Goal: Information Seeking & Learning: Learn about a topic

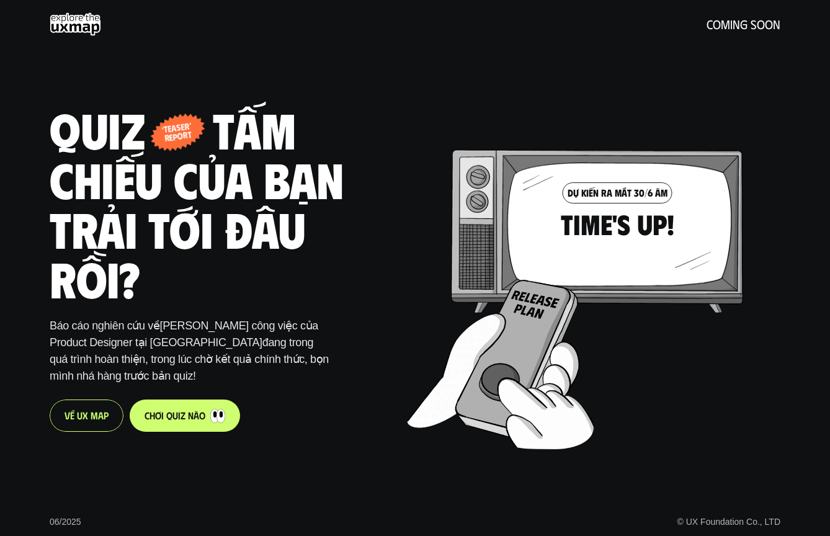
click at [341, 293] on h1 "Quiz - tấm chiếu của bạn trải tới đâu rồi?" at bounding box center [215, 203] width 330 height 198
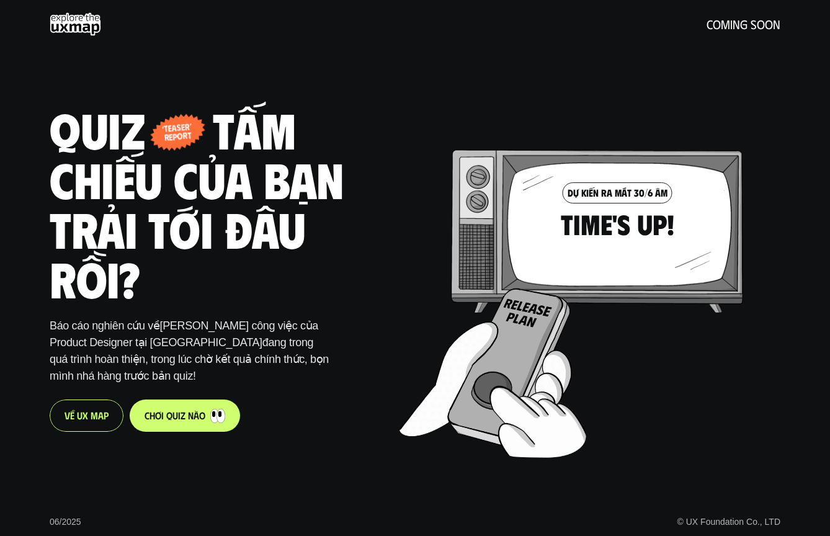
click at [197, 405] on link "c h ơ i q u i z n à o" at bounding box center [185, 415] width 110 height 32
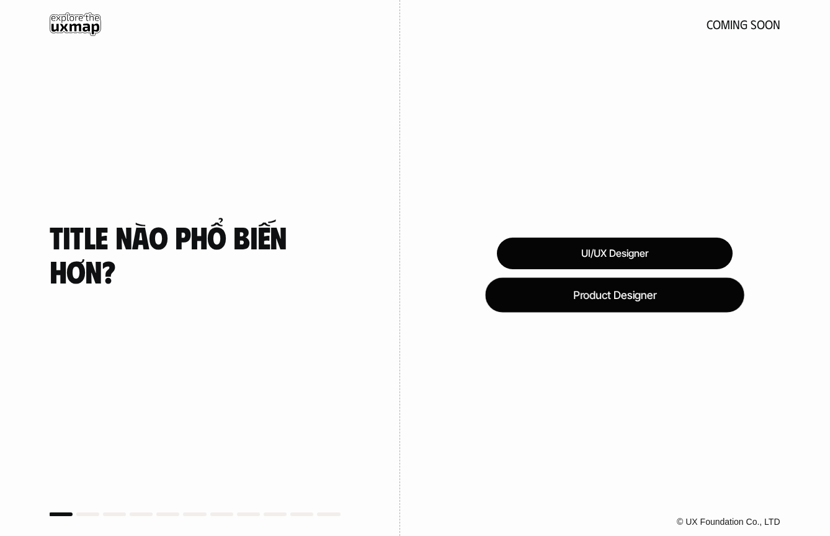
drag, startPoint x: 566, startPoint y: 291, endPoint x: 432, endPoint y: 274, distance: 134.5
click at [432, 274] on div "UI/UX Designer Product Designer © UX Foundation Co., LTD" at bounding box center [615, 268] width 430 height 536
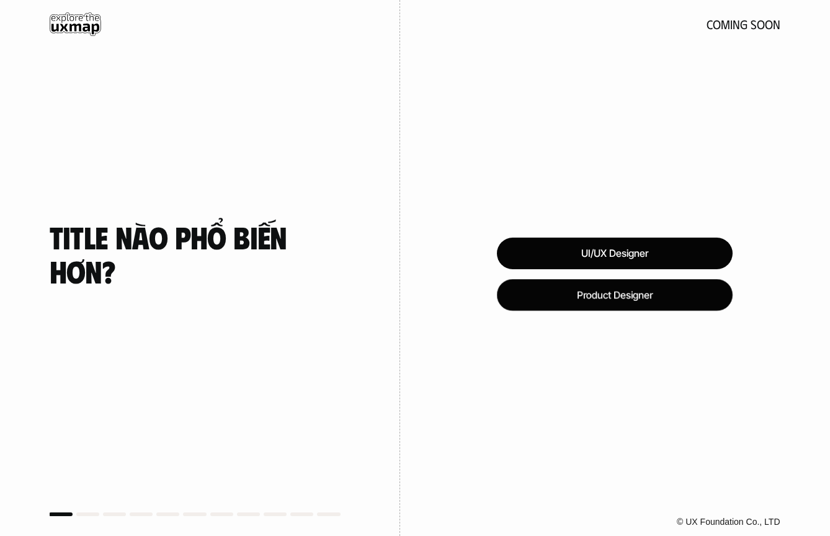
click at [553, 249] on div "UI/UX Designer" at bounding box center [615, 254] width 236 height 32
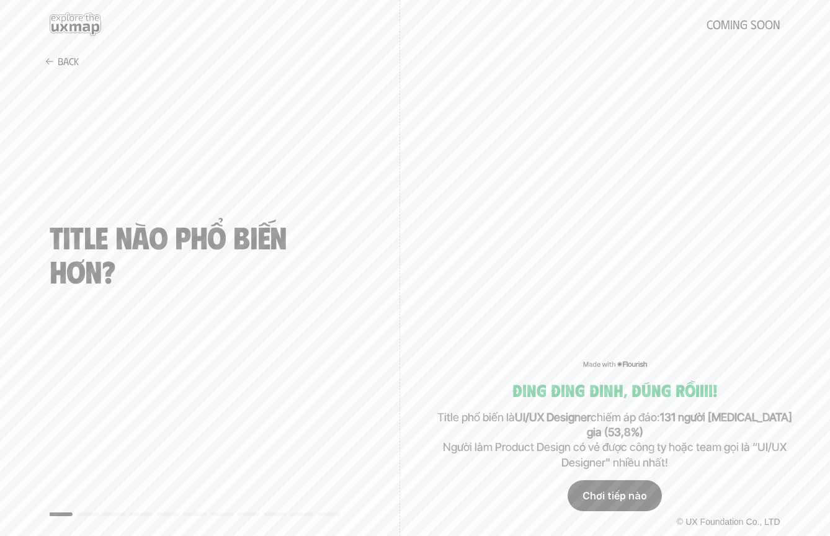
click at [593, 490] on div "Chơi tiếp nào" at bounding box center [614, 495] width 94 height 31
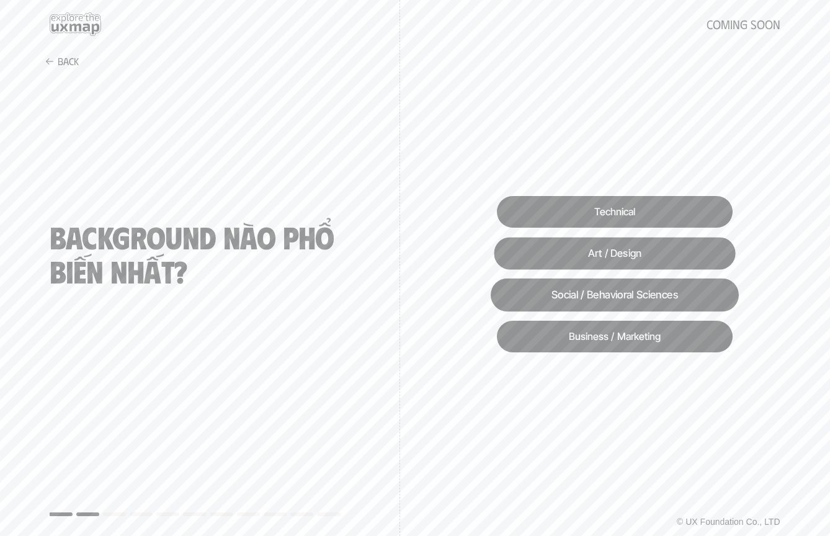
click at [611, 262] on div "Art / Design" at bounding box center [614, 253] width 241 height 32
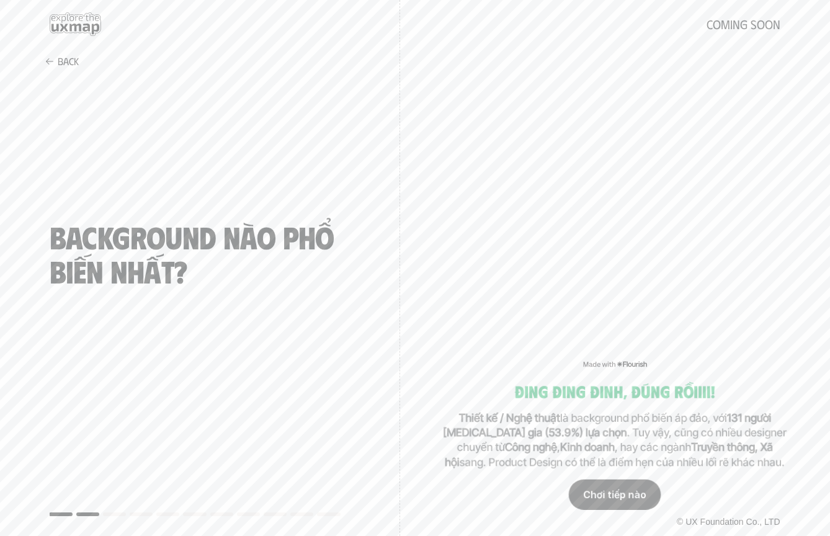
click at [629, 491] on div "Chơi tiếp nào" at bounding box center [615, 494] width 92 height 30
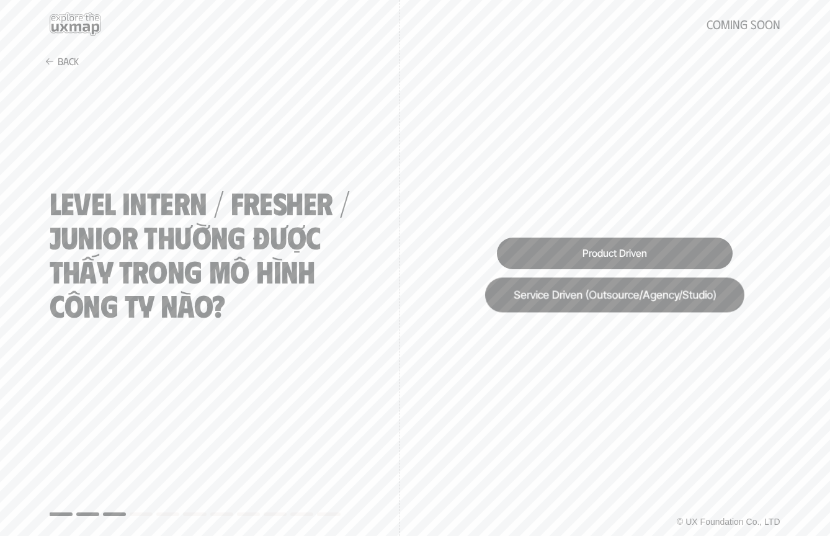
click at [585, 300] on div "Service Driven (Outsource/Agency/Studio)" at bounding box center [614, 294] width 259 height 35
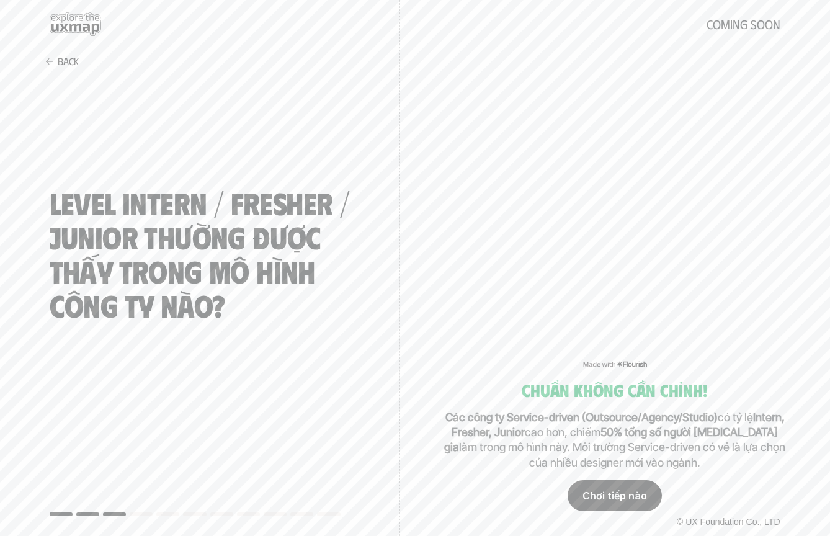
click at [605, 490] on div "Chơi tiếp nào" at bounding box center [614, 495] width 94 height 31
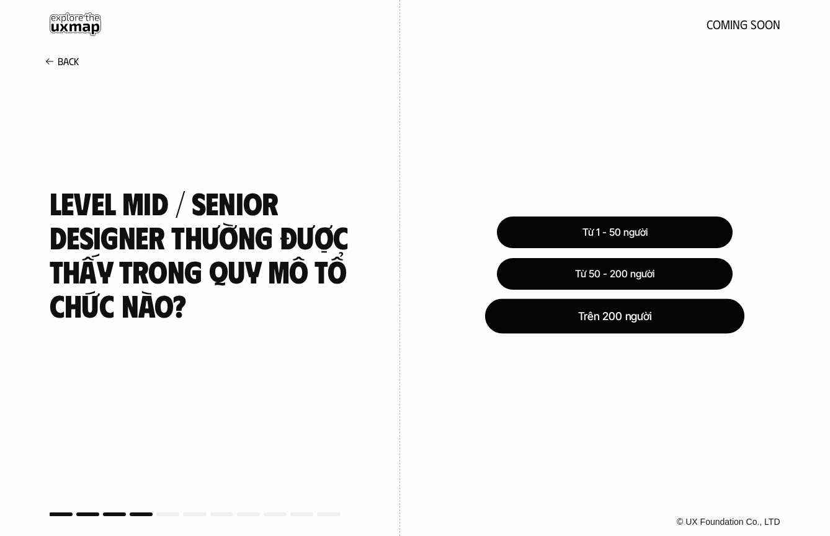
click at [587, 318] on div "Trên 200 người" at bounding box center [614, 315] width 259 height 35
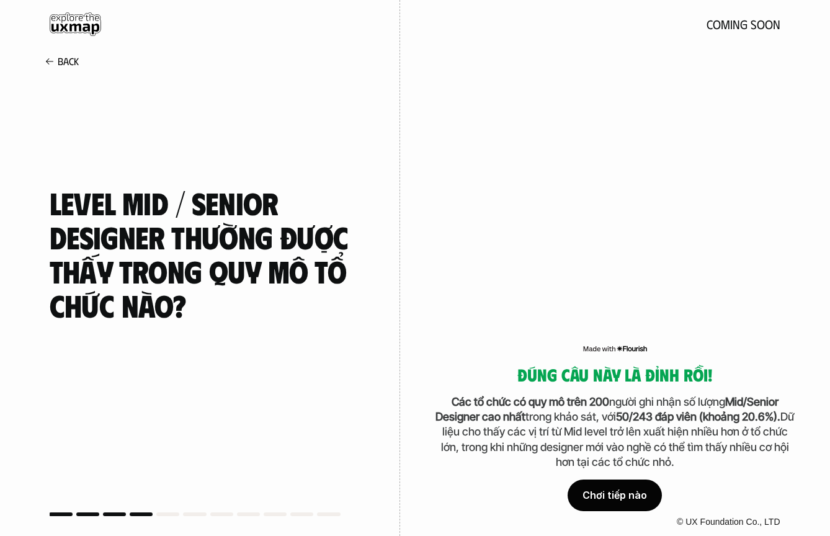
click at [593, 497] on div "Chơi tiếp nào" at bounding box center [614, 495] width 94 height 31
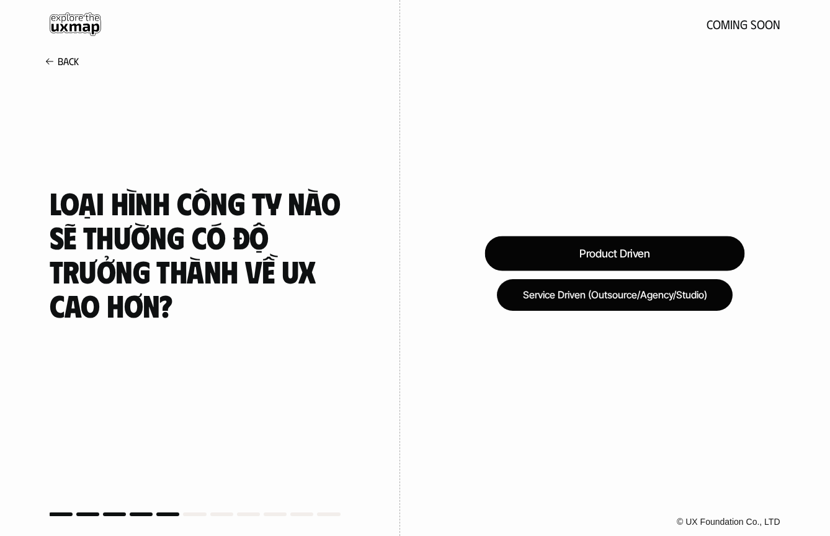
click at [601, 236] on div "Product Driven" at bounding box center [615, 253] width 260 height 35
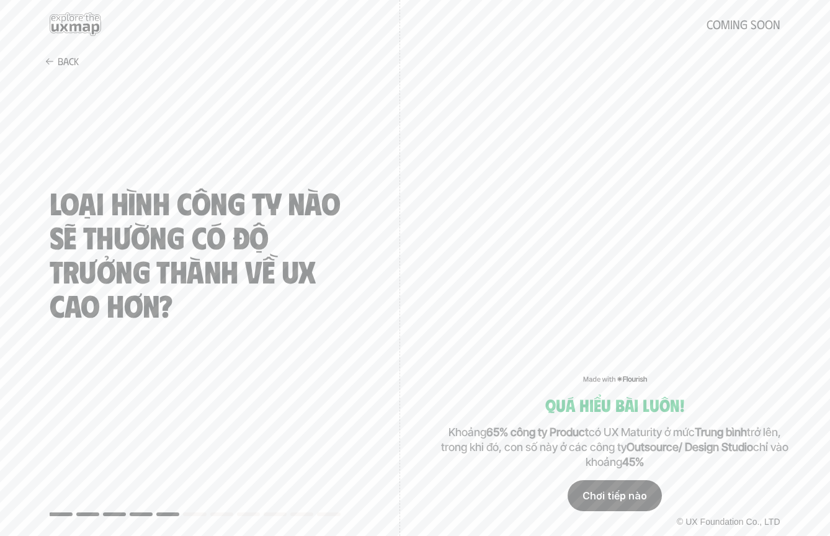
click at [647, 492] on div "Chơi tiếp nào" at bounding box center [614, 495] width 94 height 31
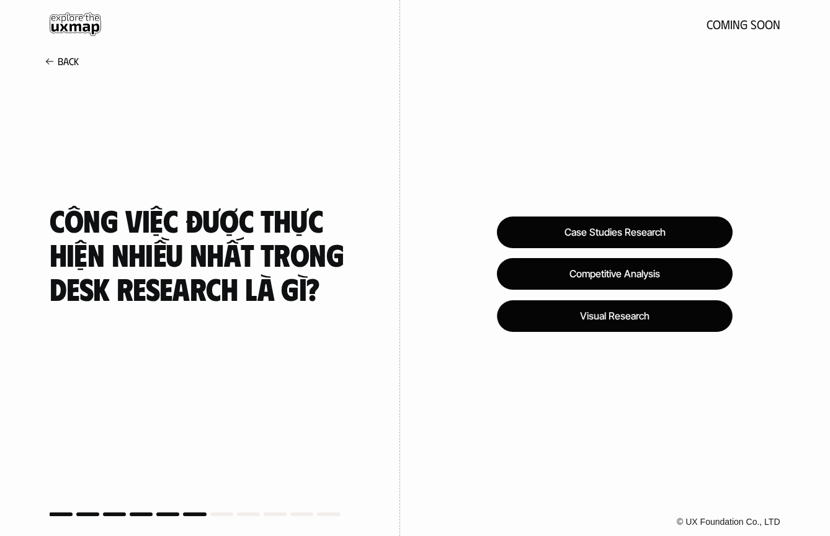
click at [603, 353] on div "Case Studies Research Competitive Analysis Visual Research © UX Foundation Co.,…" at bounding box center [615, 268] width 430 height 536
click at [608, 318] on div "Visual Research" at bounding box center [615, 316] width 252 height 34
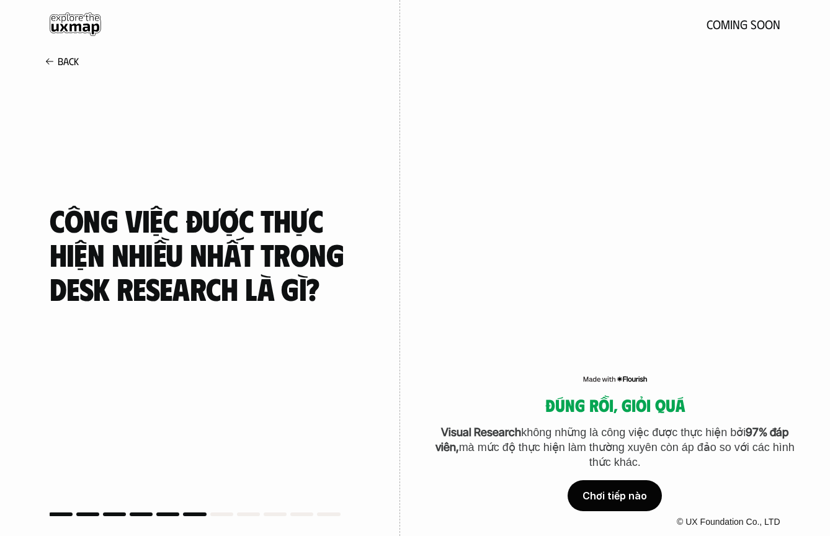
click at [651, 407] on h5 "Đúng rồi, giỏi quá" at bounding box center [615, 405] width 360 height 19
click at [549, 402] on h5 "Đúng rồi, giỏi quá" at bounding box center [615, 405] width 360 height 19
click at [536, 474] on div "Đúng rồi, giỏi quá Visual Research không những là công việc được thực hiện bởi …" at bounding box center [615, 453] width 360 height 115
click at [598, 488] on div "Chơi tiếp nào" at bounding box center [614, 495] width 94 height 31
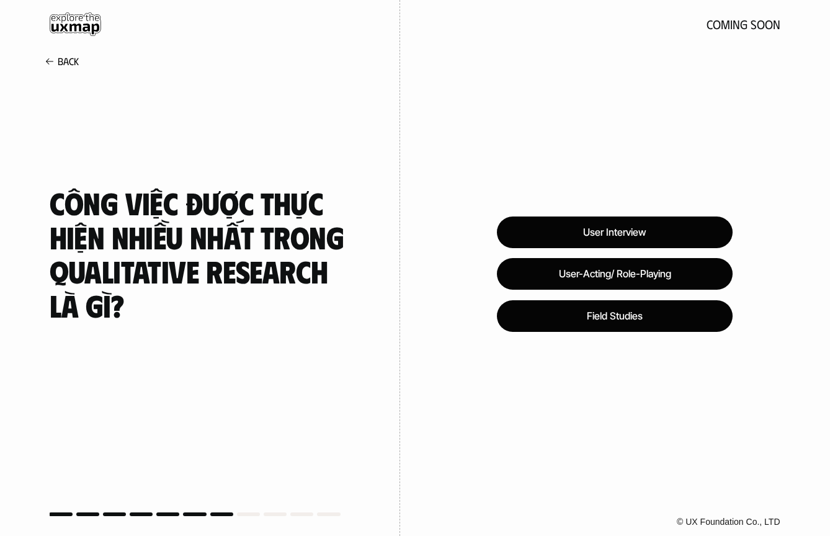
click at [306, 290] on h4 "Công việc được thực hiện nhiều nhất trong Qualitative Research là gì?" at bounding box center [200, 253] width 301 height 136
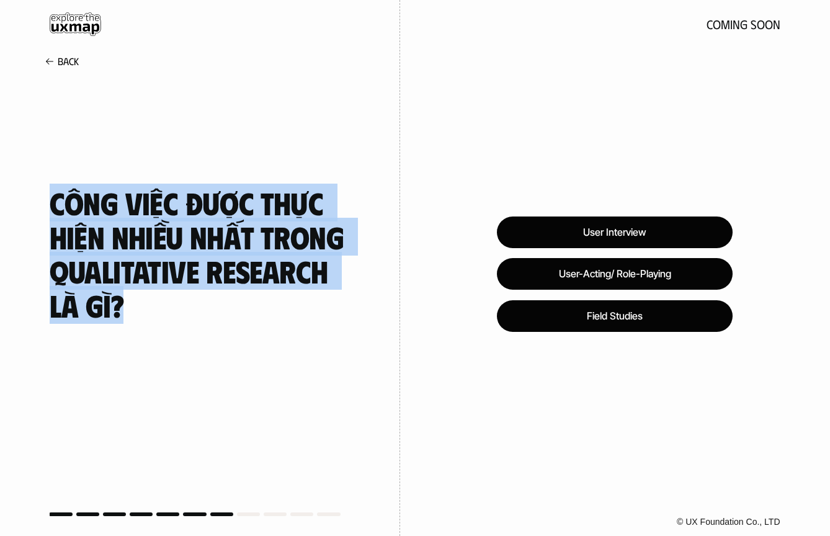
click at [249, 252] on h4 "Công việc được thực hiện nhiều nhất trong Qualitative Research là gì?" at bounding box center [200, 253] width 301 height 136
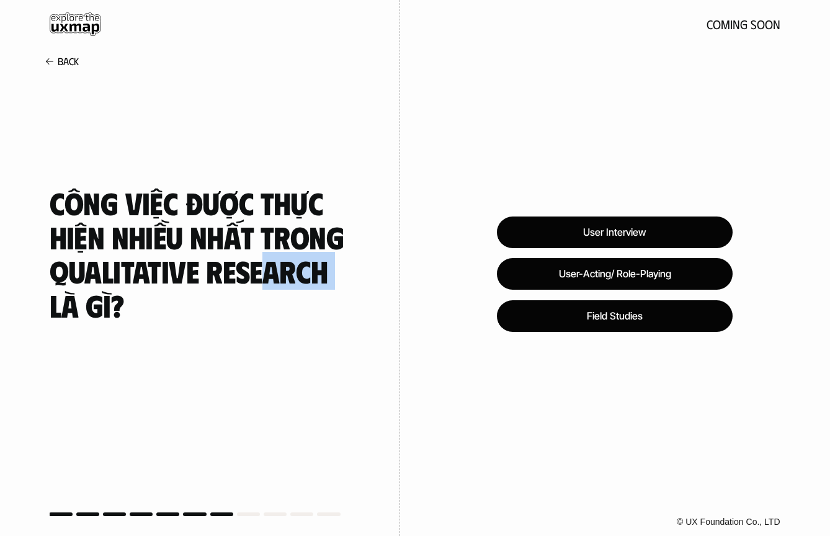
drag, startPoint x: 254, startPoint y: 278, endPoint x: 349, endPoint y: 277, distance: 94.9
click at [349, 278] on h4 "Công việc được thực hiện nhiều nhất trong Qualitative Research là gì?" at bounding box center [200, 253] width 301 height 136
click at [349, 277] on h4 "Công việc được thực hiện nhiều nhất trong Qualitative Research là gì?" at bounding box center [200, 253] width 301 height 136
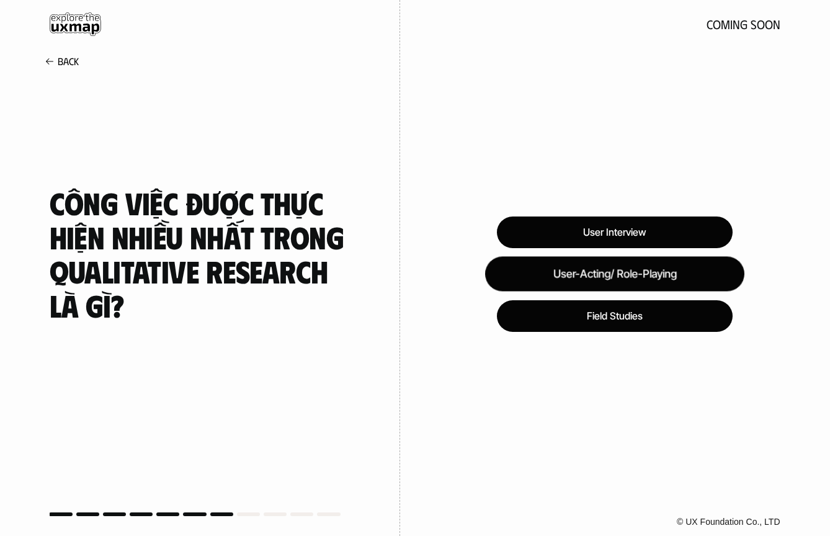
click at [653, 280] on div "User-Acting/ Role-Playing" at bounding box center [614, 274] width 259 height 35
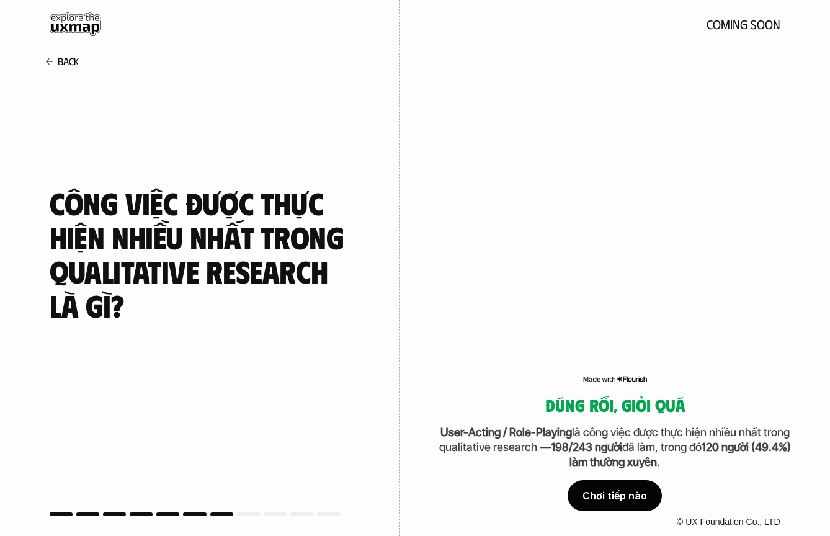
click at [532, 443] on p "User-Acting / Role-Playing là công việc được thực hiện nhiều nhất trong qualita…" at bounding box center [615, 447] width 360 height 45
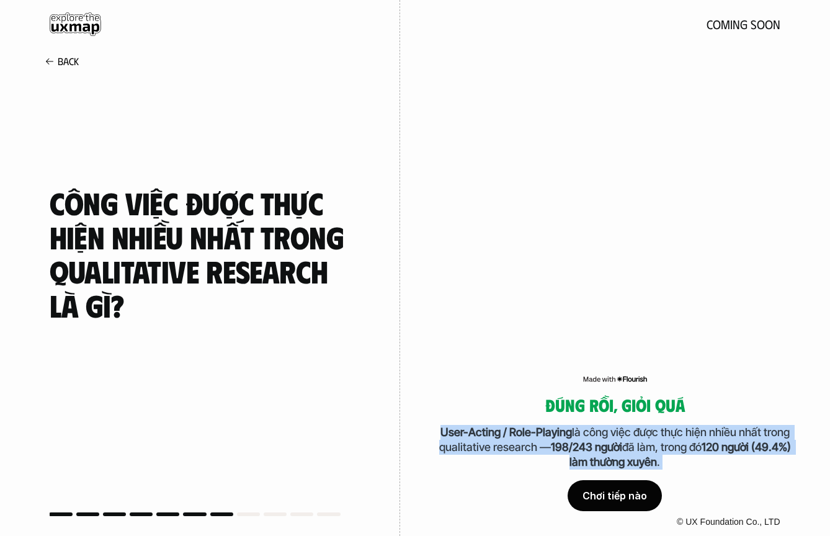
click at [532, 443] on p "User-Acting / Role-Playing là công việc được thực hiện nhiều nhất trong qualita…" at bounding box center [615, 447] width 360 height 45
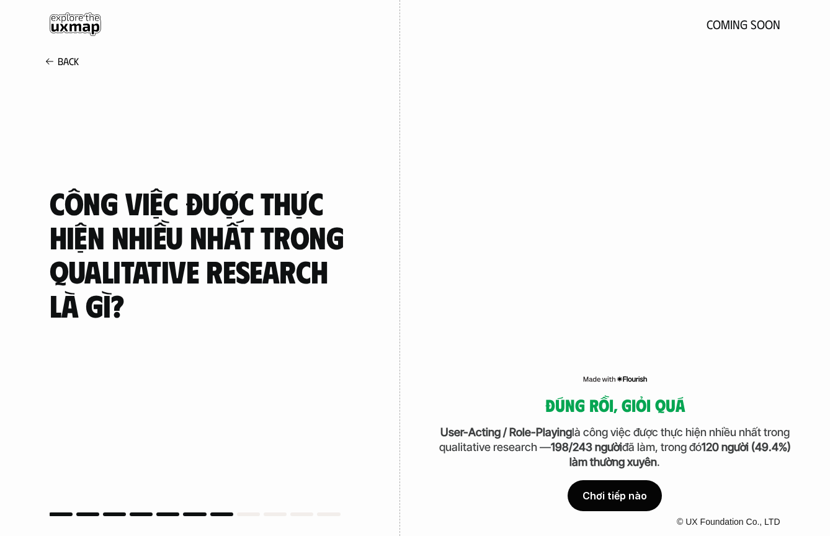
click at [434, 394] on div "Đúng rồi, giỏi quá User-Acting / Role-Playing là công việc được thực hiện nhiều…" at bounding box center [615, 268] width 430 height 536
click at [432, 389] on div "Đúng rồi, giỏi quá User-Acting / Role-Playing là công việc được thực hiện nhiều…" at bounding box center [615, 268] width 430 height 536
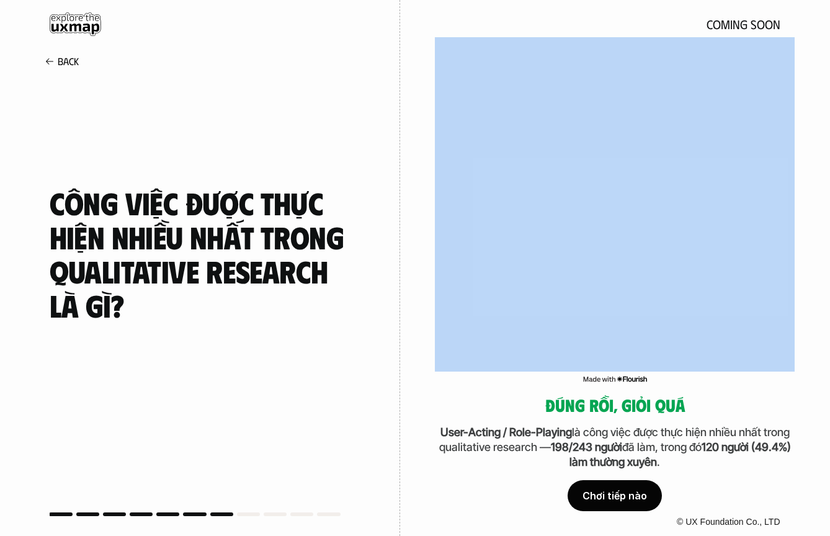
click at [432, 389] on div "Đúng rồi, giỏi quá User-Acting / Role-Playing là công việc được thực hiện nhiều…" at bounding box center [615, 268] width 430 height 536
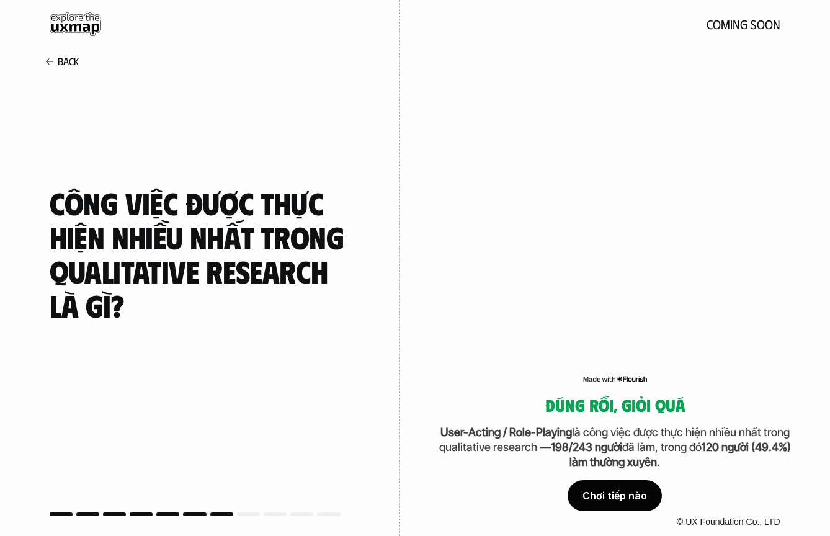
click at [443, 393] on div "Đúng rồi, giỏi quá User-Acting / Role-Playing là công việc được thực hiện nhiều…" at bounding box center [615, 274] width 360 height 474
click at [599, 401] on h5 "Đúng rồi, giỏi quá" at bounding box center [615, 405] width 360 height 19
click at [708, 405] on h5 "Đúng rồi, giỏi quá" at bounding box center [615, 405] width 360 height 19
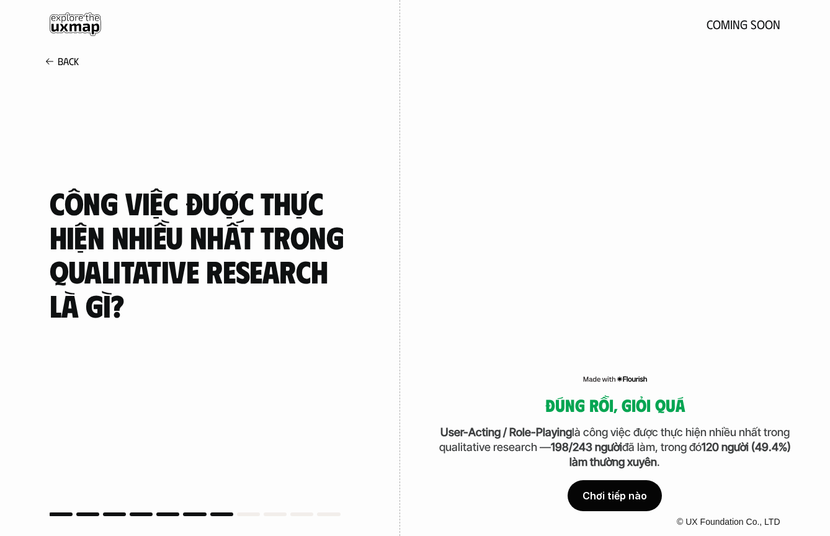
click at [708, 405] on h5 "Đúng rồi, giỏi quá" at bounding box center [615, 405] width 360 height 19
click at [729, 402] on h5 "Đúng rồi, giỏi quá" at bounding box center [615, 405] width 360 height 19
click at [549, 469] on p "User-Acting / Role-Playing là công việc được thực hiện nhiều nhất trong qualita…" at bounding box center [615, 447] width 360 height 45
click at [544, 454] on p "User-Acting / Role-Playing là công việc được thực hiện nhiều nhất trong qualita…" at bounding box center [615, 447] width 360 height 45
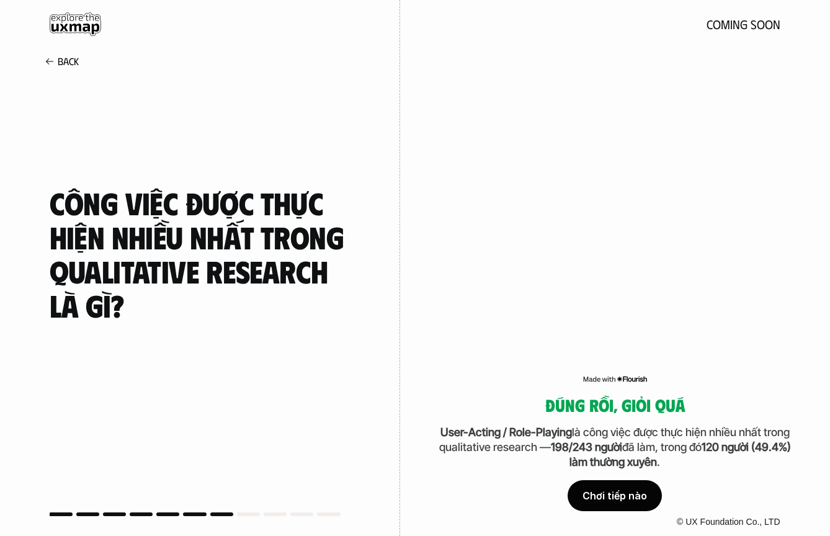
click at [544, 454] on p "User-Acting / Role-Playing là công việc được thực hiện nhiều nhất trong qualita…" at bounding box center [615, 447] width 360 height 45
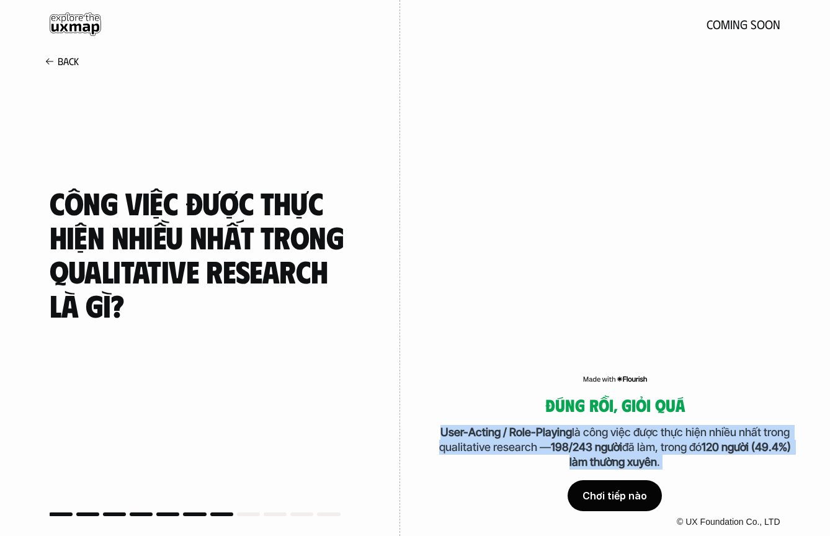
click at [544, 454] on p "User-Acting / Role-Playing là công việc được thực hiện nhiều nhất trong qualita…" at bounding box center [615, 447] width 360 height 45
click at [549, 464] on p "User-Acting / Role-Playing là công việc được thực hiện nhiều nhất trong qualita…" at bounding box center [615, 447] width 360 height 45
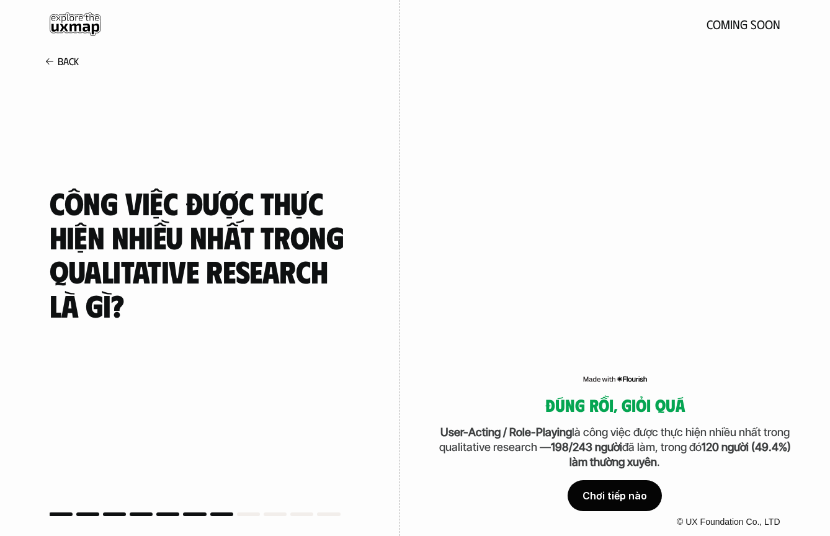
click at [610, 502] on div "Chơi tiếp nào" at bounding box center [614, 495] width 94 height 31
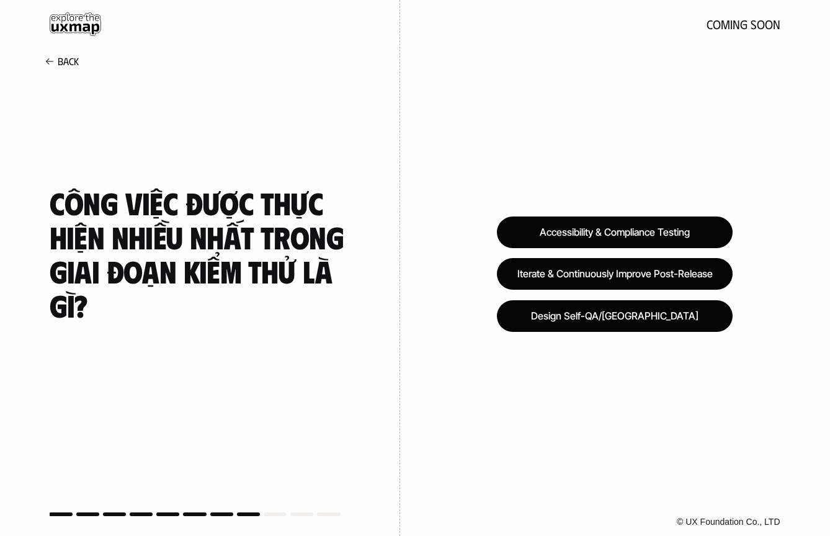
click at [474, 266] on div "Accessibility & Compliance Testing Iterate & Continuously Improve Post-Release …" at bounding box center [615, 268] width 430 height 536
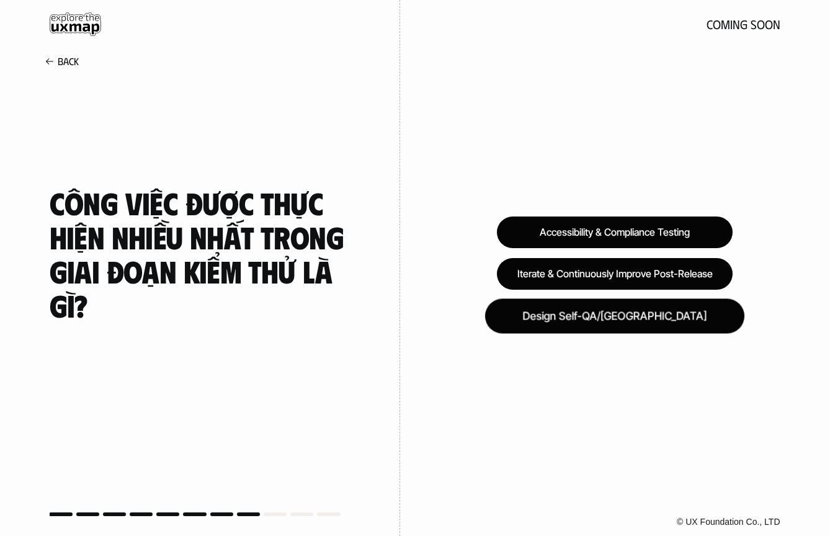
click at [693, 309] on div "Design Self-QA/[GEOGRAPHIC_DATA]" at bounding box center [614, 315] width 259 height 35
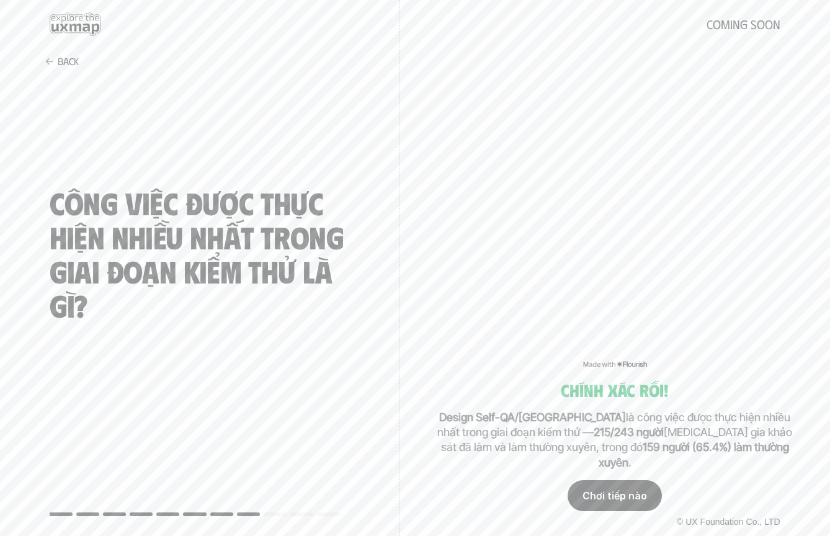
click at [621, 492] on div "Chơi tiếp nào" at bounding box center [614, 495] width 94 height 31
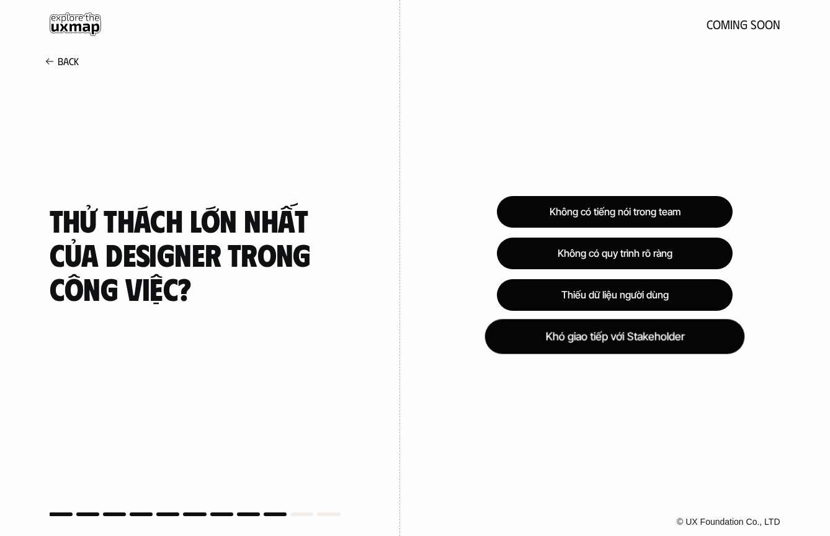
click at [683, 346] on div "Khó giao tiếp với Stakeholder" at bounding box center [615, 336] width 260 height 35
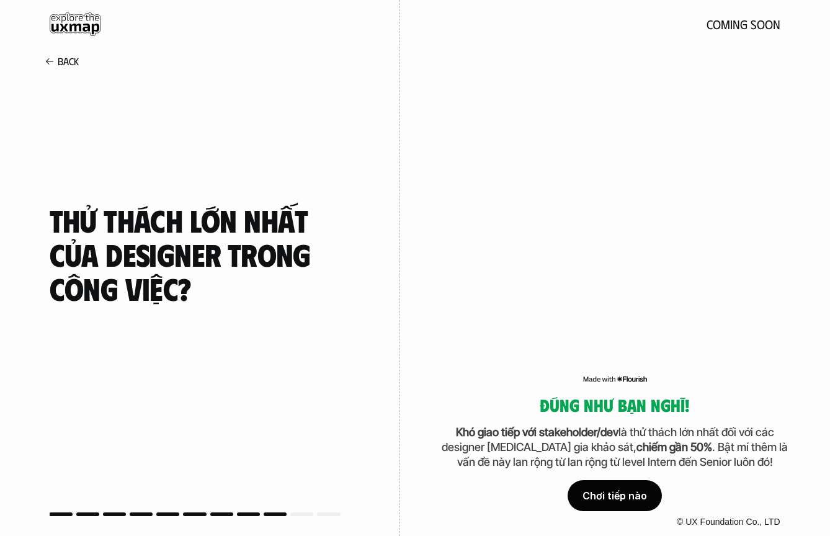
click at [608, 496] on div "Chơi tiếp nào" at bounding box center [614, 495] width 94 height 31
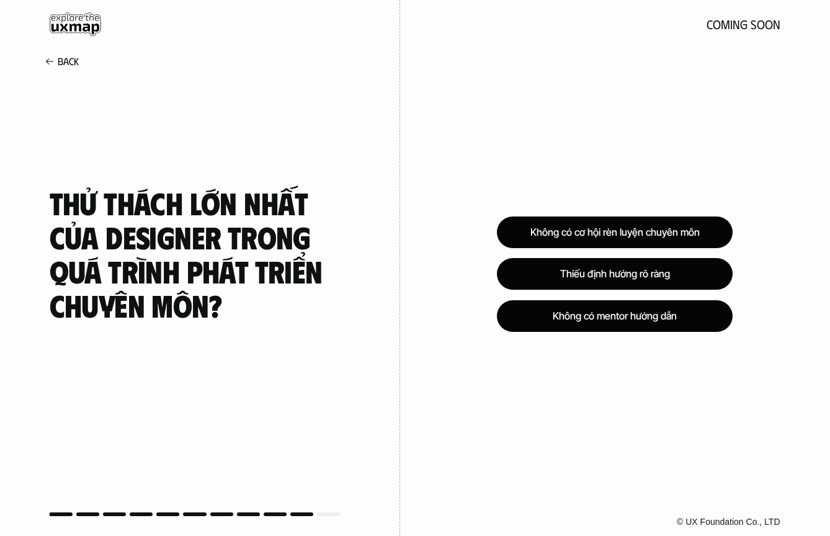
click at [371, 267] on div "Thử thách lớn nhất của designer trong quá trình phát triển chuyên môn?" at bounding box center [200, 268] width 400 height 561
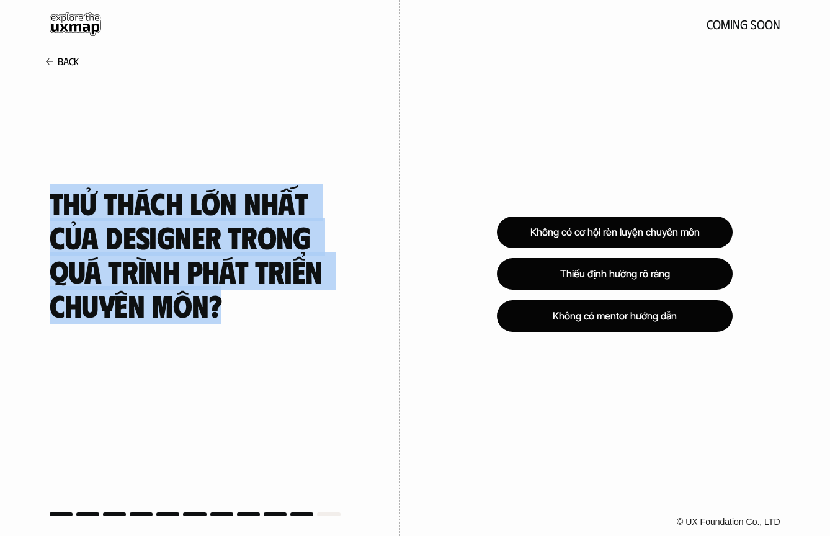
click at [371, 267] on div "Thử thách lớn nhất của designer trong quá trình phát triển chuyên môn?" at bounding box center [200, 268] width 400 height 561
click at [373, 257] on div "Thử thách lớn nhất của designer trong quá trình phát triển chuyên môn?" at bounding box center [200, 268] width 400 height 561
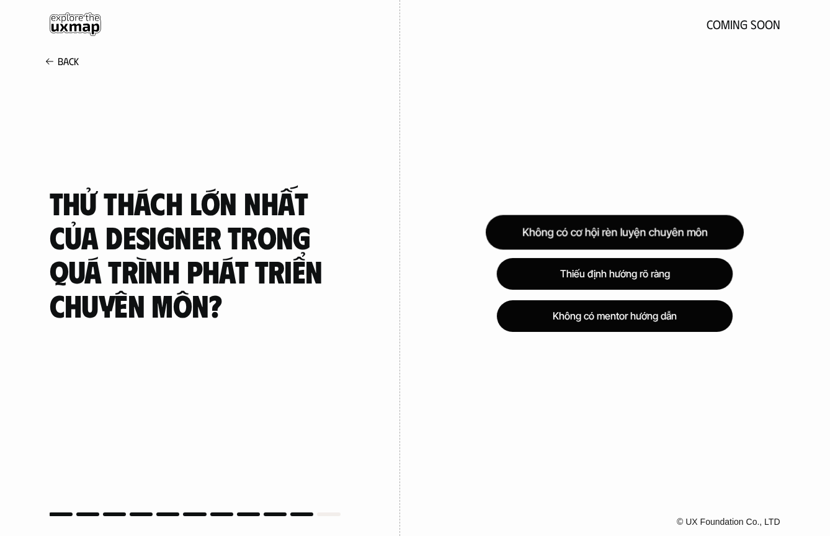
click at [656, 231] on div "Không có cơ hội rèn luyện chuyên môn" at bounding box center [615, 232] width 258 height 35
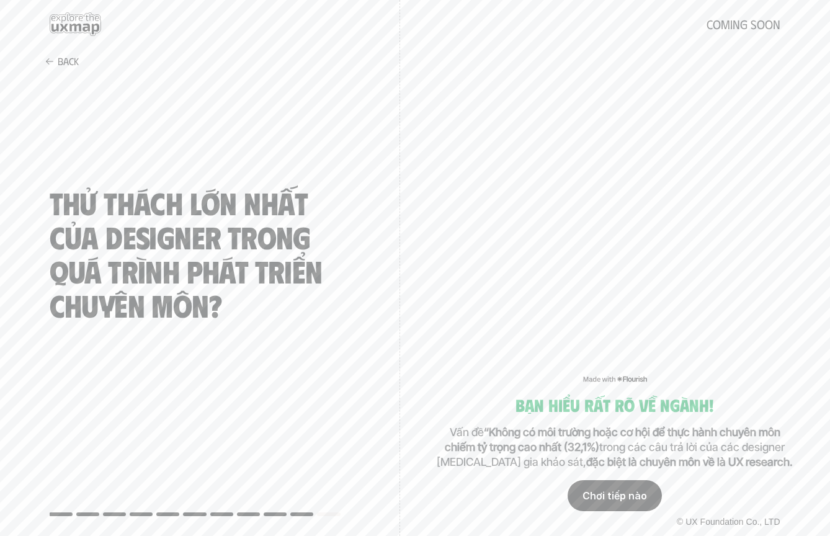
click at [430, 203] on div "bạn hiểu rất rõ về ngành! Vấn đề “Không có môi trường hoặc cơ hội để thực hành …" at bounding box center [615, 268] width 430 height 536
click at [432, 197] on div "bạn hiểu rất rõ về ngành! Vấn đề “Không có môi trường hoặc cơ hội để thực hành …" at bounding box center [615, 268] width 430 height 536
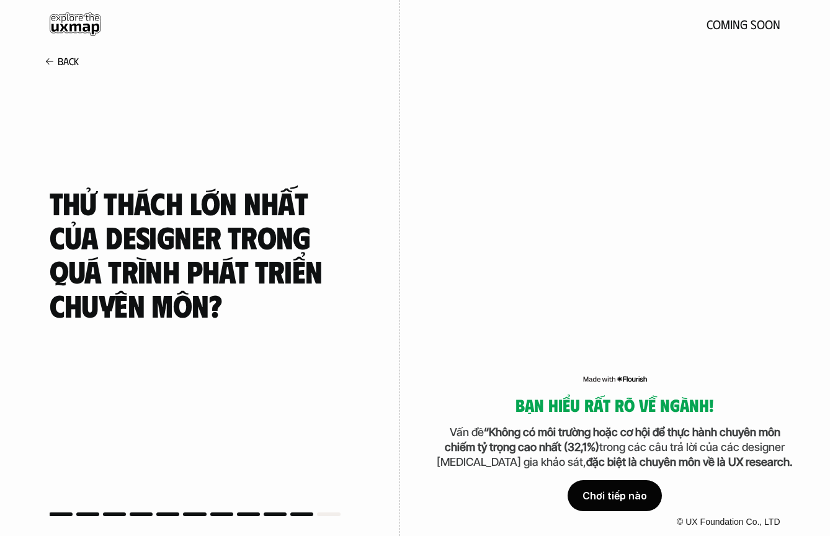
click at [632, 483] on div "Chơi tiếp nào" at bounding box center [614, 495] width 94 height 31
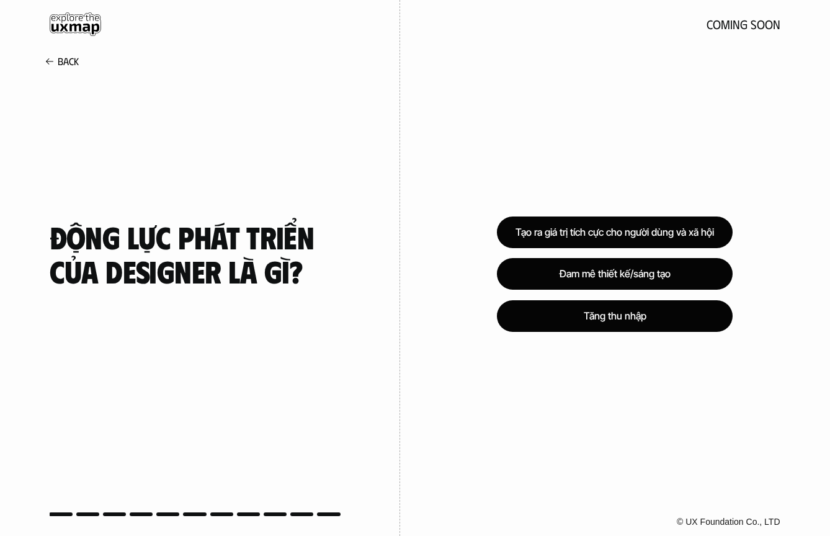
click at [120, 260] on h4 "Động lực phát triển của Designer là gì?" at bounding box center [200, 254] width 301 height 68
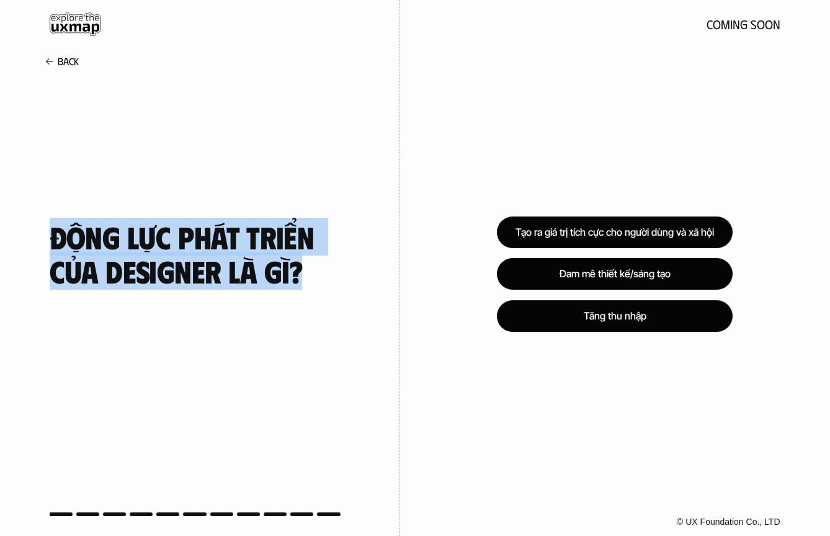
click at [146, 234] on h4 "Động lực phát triển của Designer là gì?" at bounding box center [200, 254] width 301 height 68
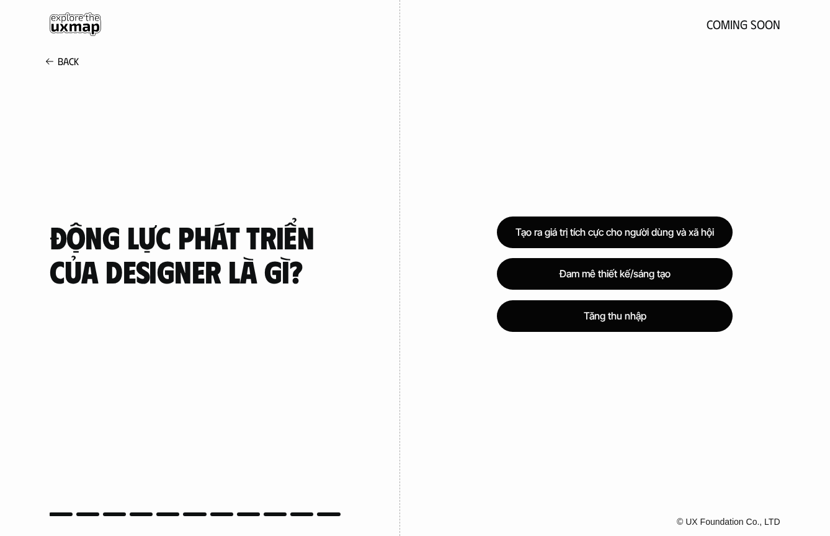
click at [146, 234] on h4 "Động lực phát triển của Designer là gì?" at bounding box center [200, 254] width 301 height 68
click at [196, 238] on h4 "Động lực phát triển của Designer là gì?" at bounding box center [200, 254] width 301 height 68
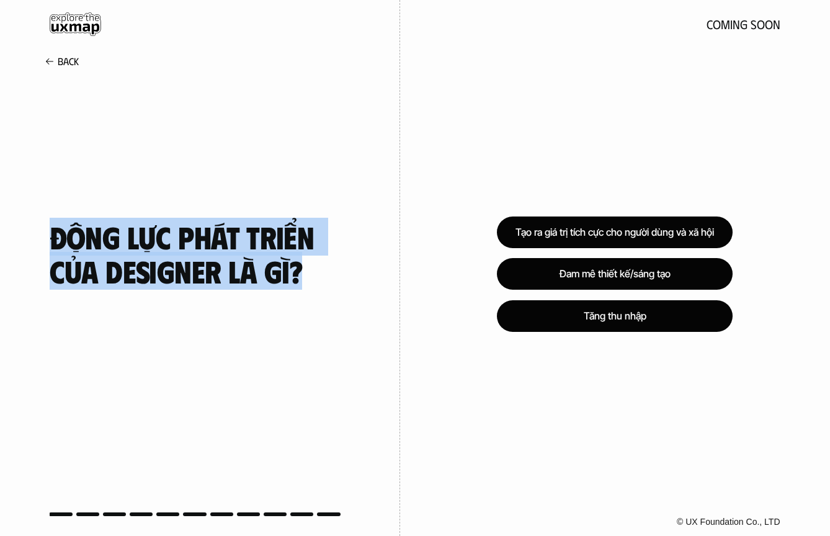
click at [257, 238] on h4 "Động lực phát triển của Designer là gì?" at bounding box center [200, 254] width 301 height 68
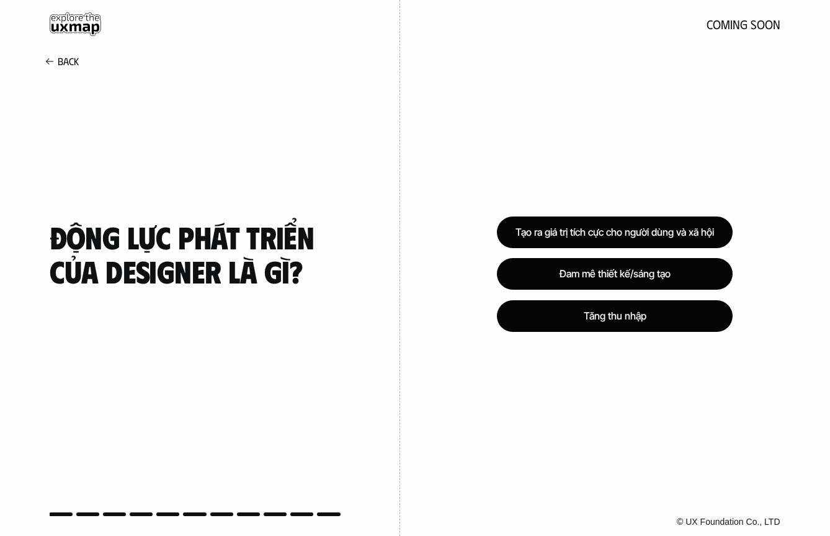
click at [257, 238] on h4 "Động lực phát triển của Designer là gì?" at bounding box center [200, 254] width 301 height 68
click at [332, 243] on h4 "Động lực phát triển của Designer là gì?" at bounding box center [200, 254] width 301 height 68
click at [535, 324] on div "Tăng thu nhập" at bounding box center [614, 315] width 259 height 35
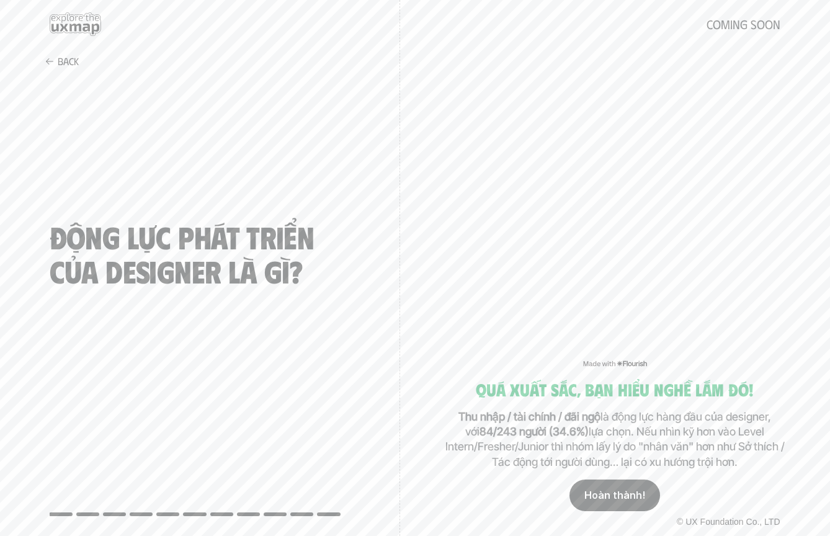
click at [591, 496] on p "Hoàn thành!" at bounding box center [614, 495] width 61 height 12
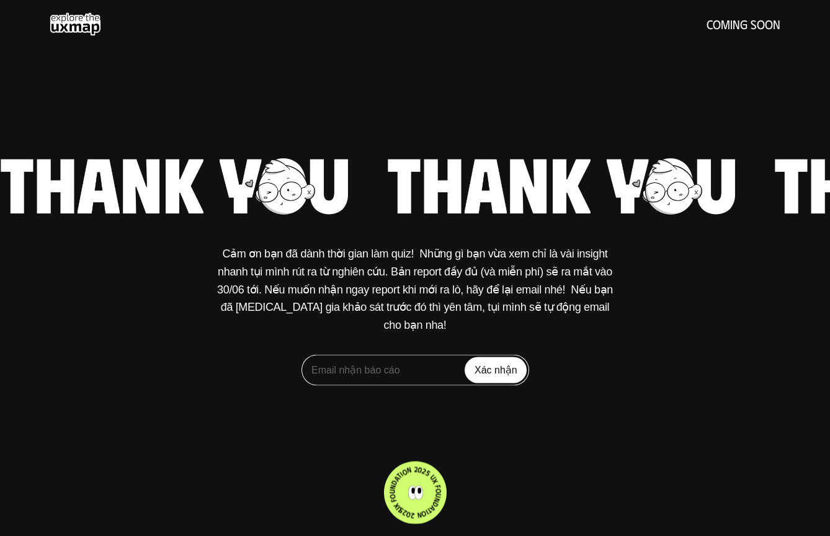
click at [476, 283] on p "Cảm ơn bạn đã dành thời gian làm quiz!  Những gì bạn vừa xem chỉ là vài insight…" at bounding box center [414, 289] width 403 height 89
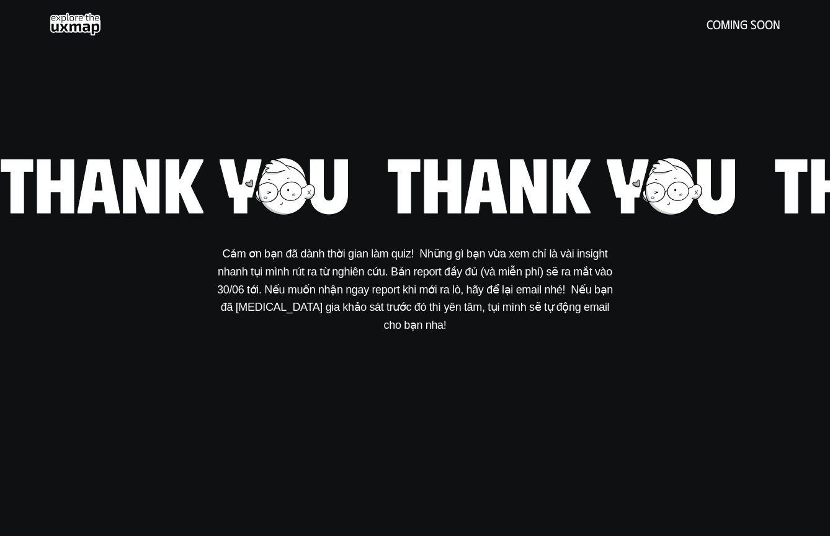
click at [476, 283] on p "Cảm ơn bạn đã dành thời gian làm quiz!  Những gì bạn vừa xem chỉ là vài insight…" at bounding box center [414, 289] width 403 height 89
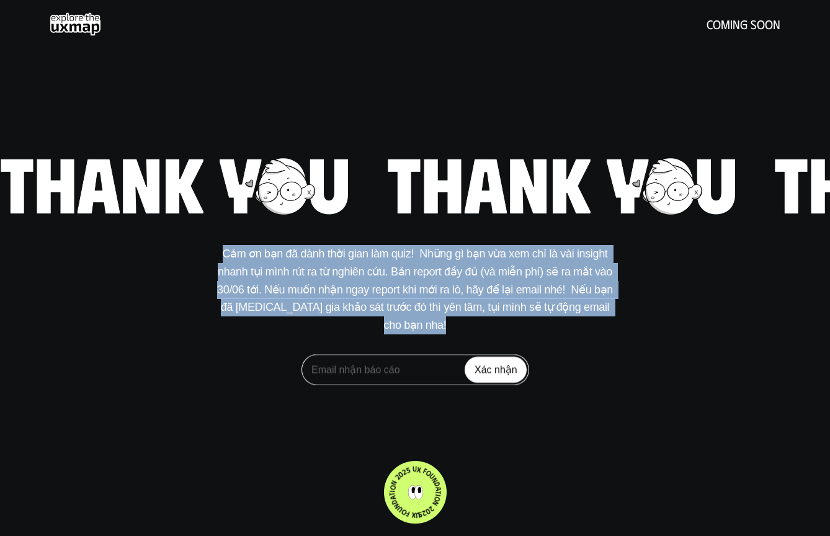
click at [442, 241] on div "Cảm ơn bạn đã dành thời gian làm quiz!  Những gì bạn vừa xem chỉ là vài insight…" at bounding box center [415, 268] width 830 height 234
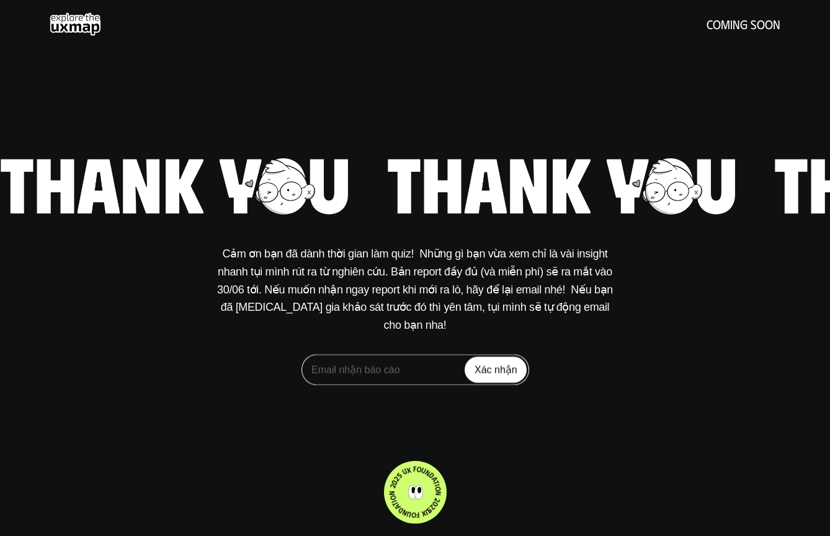
click at [425, 208] on img at bounding box center [562, 188] width 351 height 64
click at [368, 113] on div "Cảm ơn bạn đã dành thời gian làm quiz!  Những gì bạn vừa xem chỉ là vài insight…" at bounding box center [415, 268] width 830 height 536
click at [94, 27] on use at bounding box center [75, 24] width 51 height 24
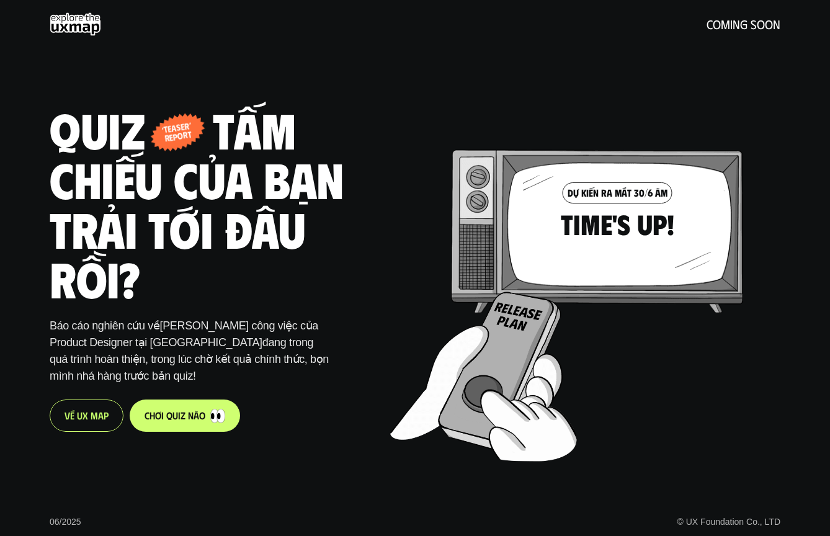
click at [70, 419] on p "V ề U X M a p" at bounding box center [86, 415] width 44 height 12
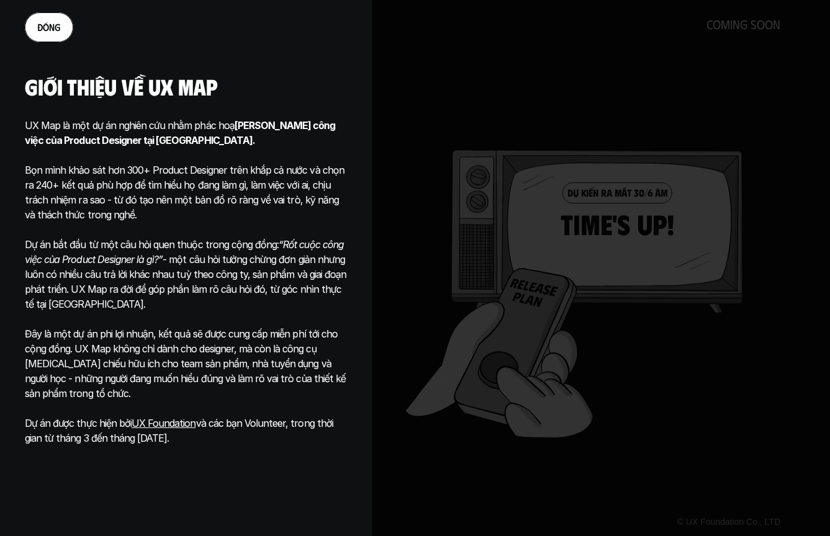
click at [334, 156] on p "Bọn mình khảo sát hơn 300+ Product Designer trên khắp cả nước và chọn ra 240+ k…" at bounding box center [186, 185] width 322 height 74
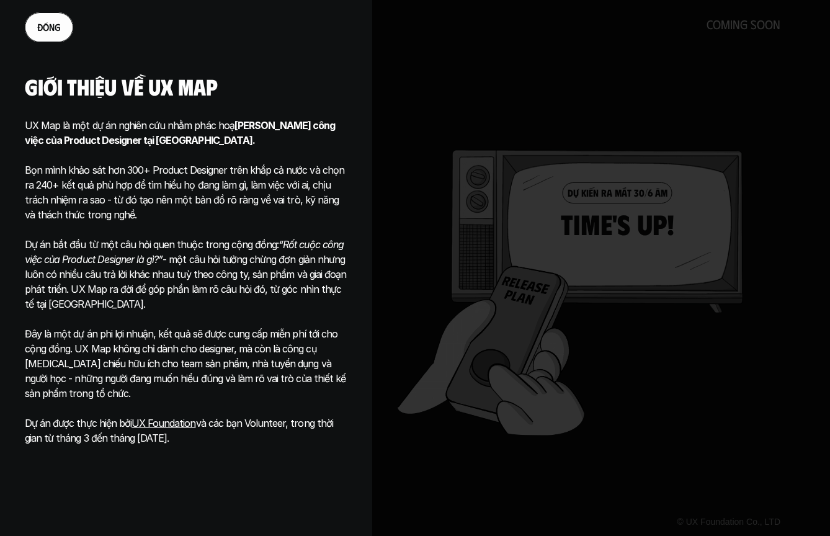
click at [146, 131] on p "UX Map là một dự án nghiên cứu nhằm phác hoạ Phạm vi công việc của Product Desi…" at bounding box center [186, 133] width 322 height 30
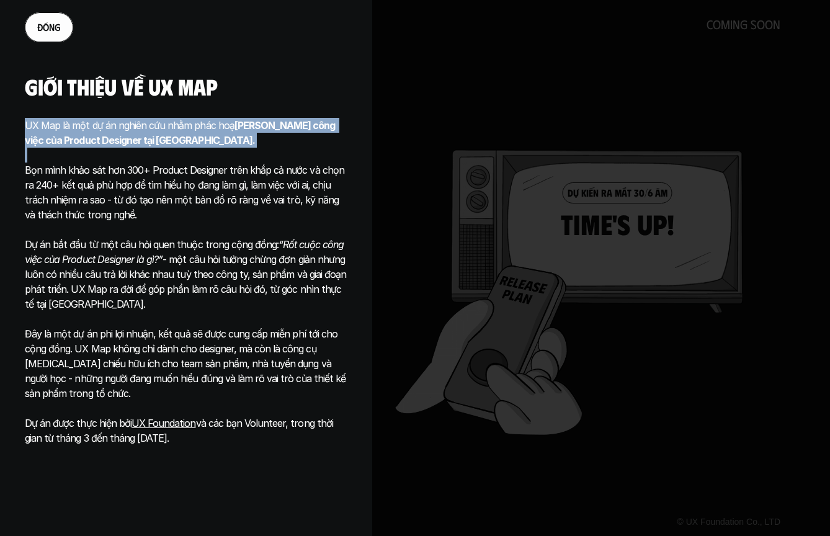
click at [162, 133] on p "UX Map là một dự án nghiên cứu nhằm phác hoạ Phạm vi công việc của Product Desi…" at bounding box center [186, 133] width 322 height 30
